Goal: Information Seeking & Learning: Learn about a topic

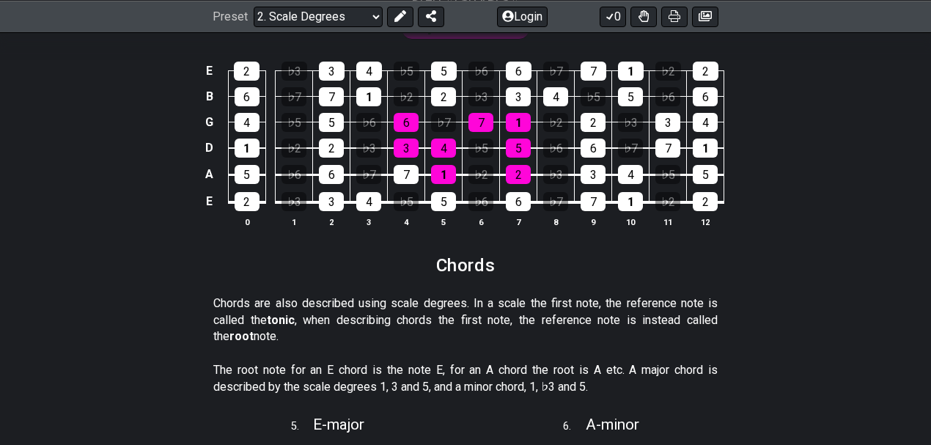
scroll to position [2280, 0]
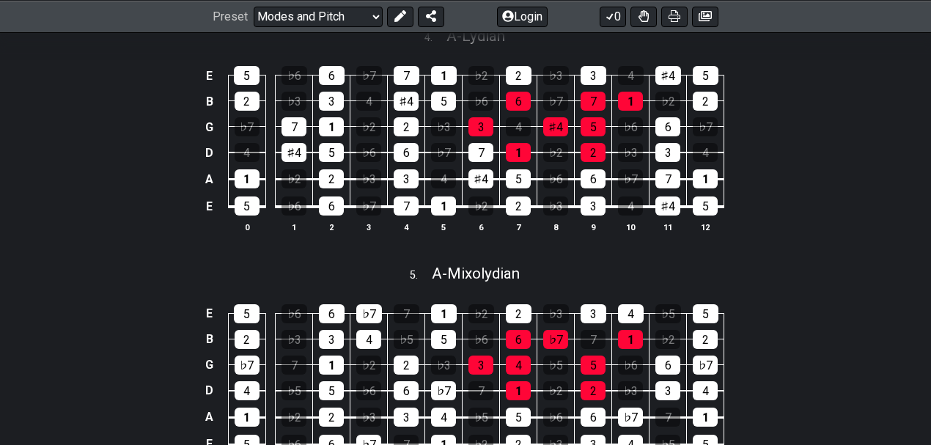
scroll to position [1547, 0]
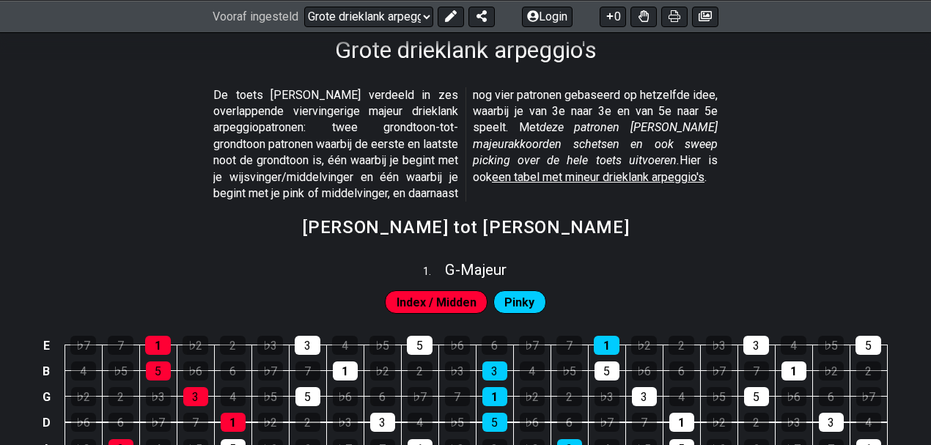
scroll to position [325, 0]
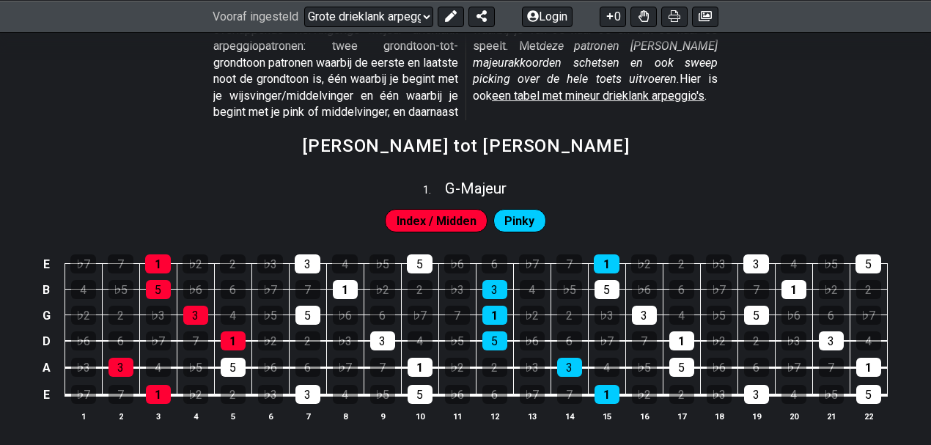
click at [665, 103] on font "een tabel met mineur drieklank arpeggio's" at bounding box center [598, 96] width 213 height 14
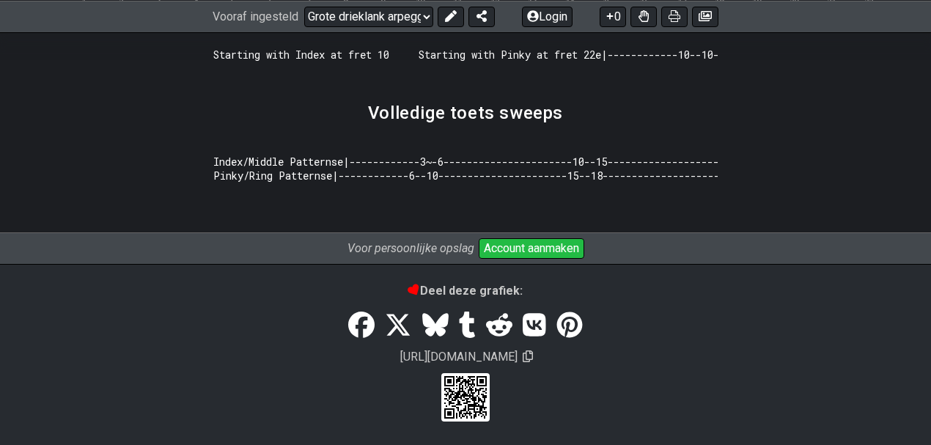
scroll to position [2606, 0]
